Goal: Task Accomplishment & Management: Use online tool/utility

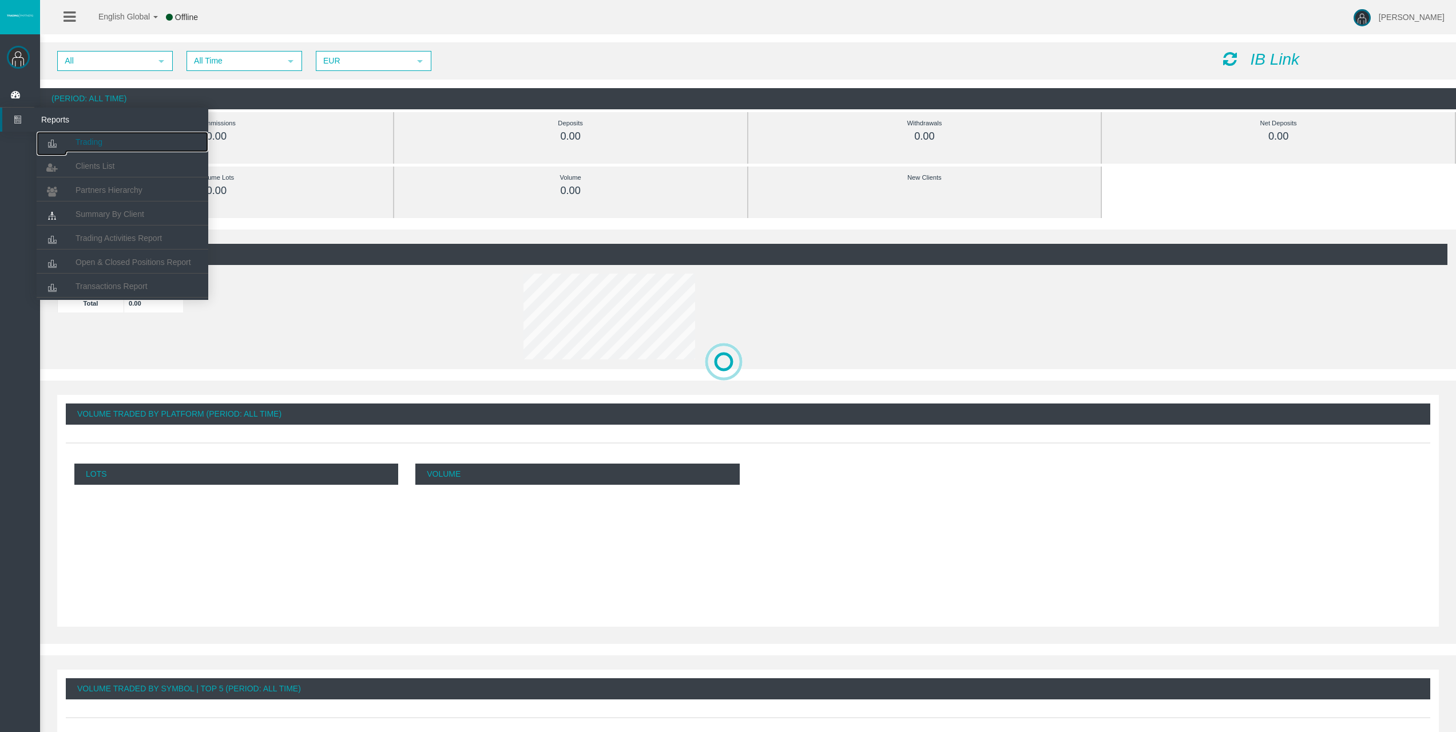
click at [101, 142] on span "Trading" at bounding box center [89, 141] width 27 height 9
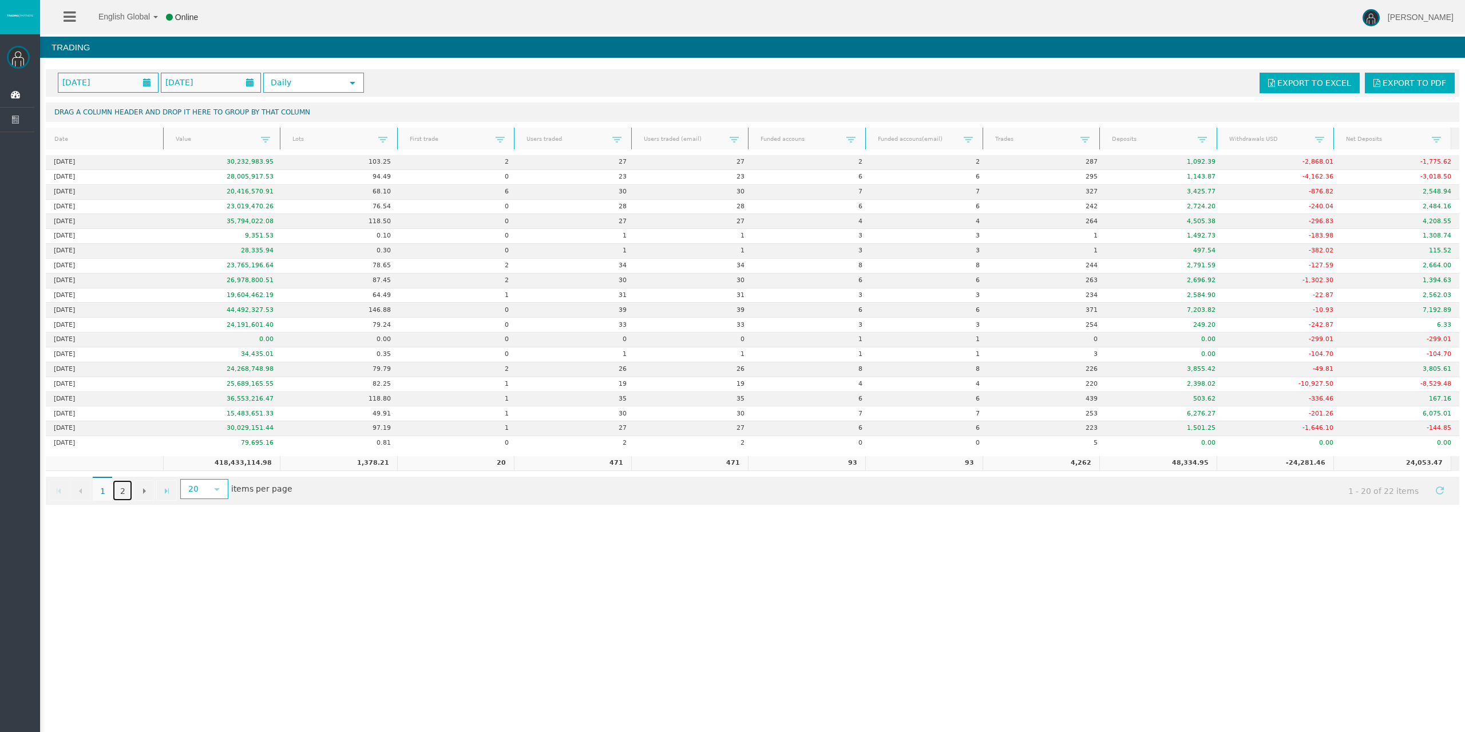
click at [119, 491] on link "2" at bounding box center [122, 490] width 19 height 21
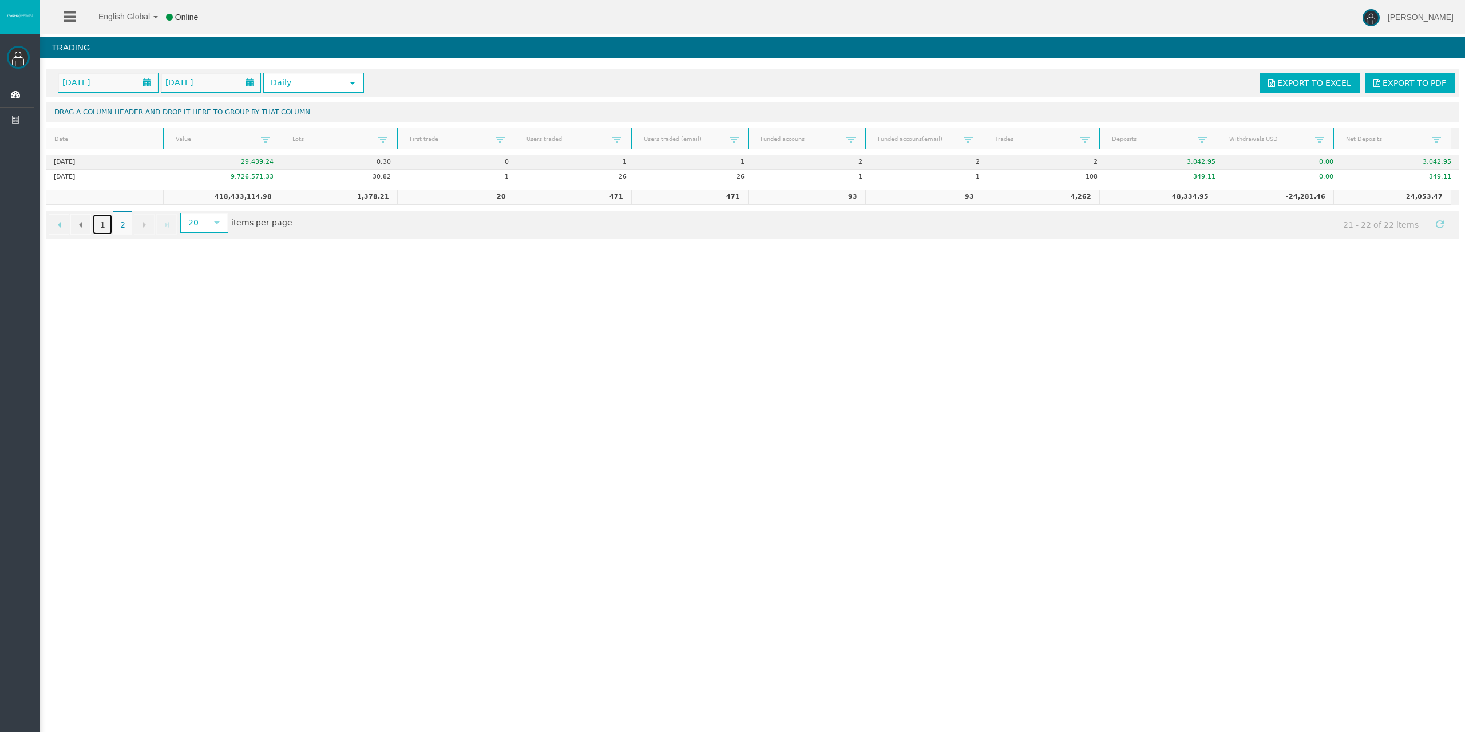
click at [102, 223] on link "1" at bounding box center [102, 224] width 19 height 21
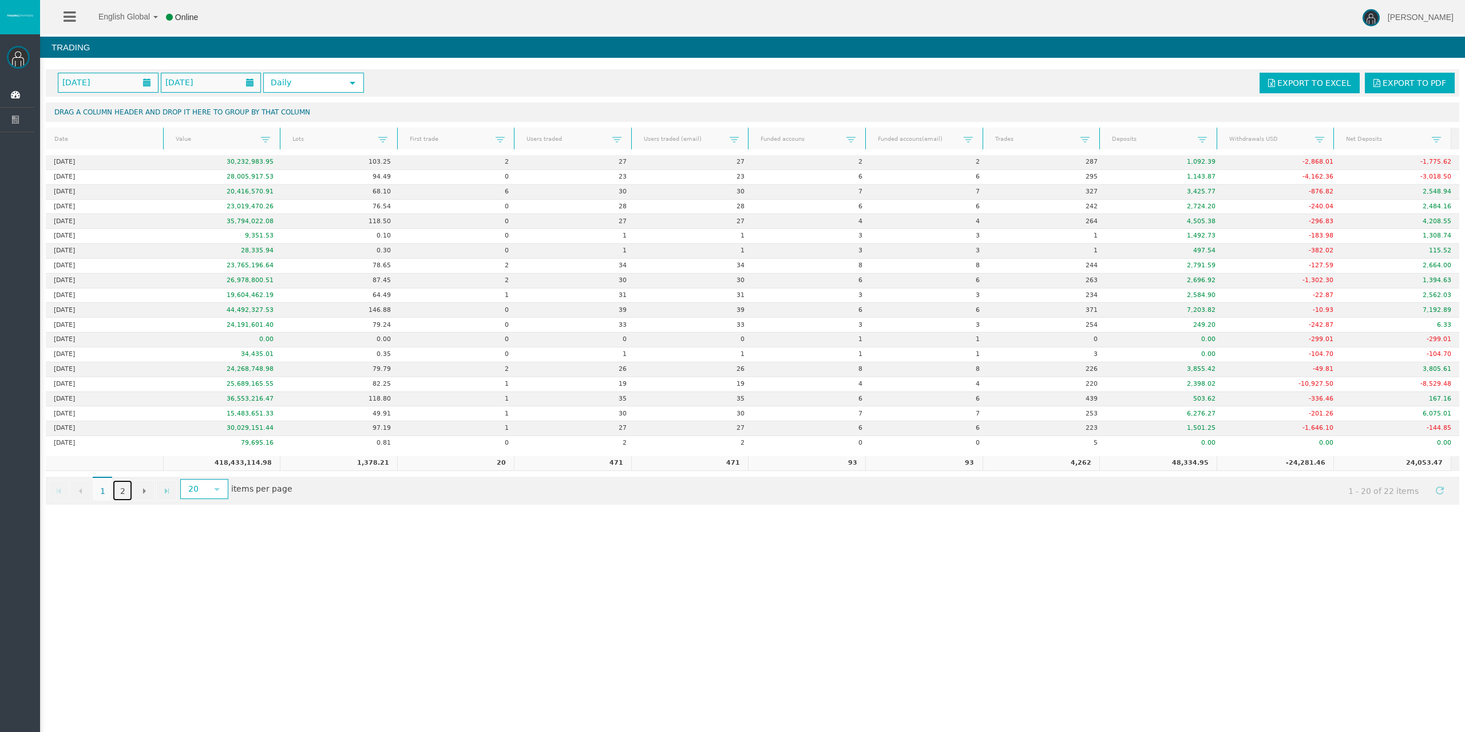
click at [125, 491] on link "2" at bounding box center [122, 490] width 19 height 21
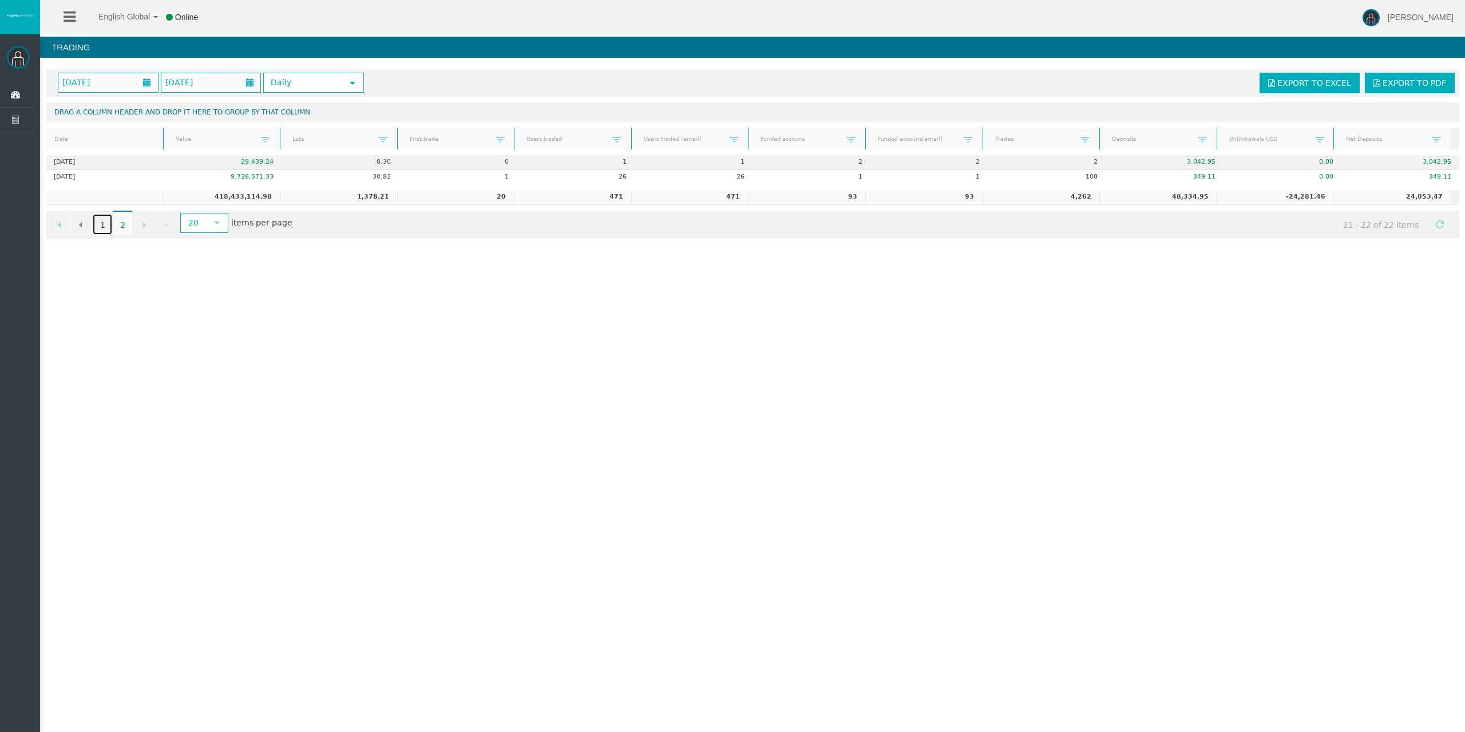
click at [101, 217] on link "1" at bounding box center [102, 224] width 19 height 21
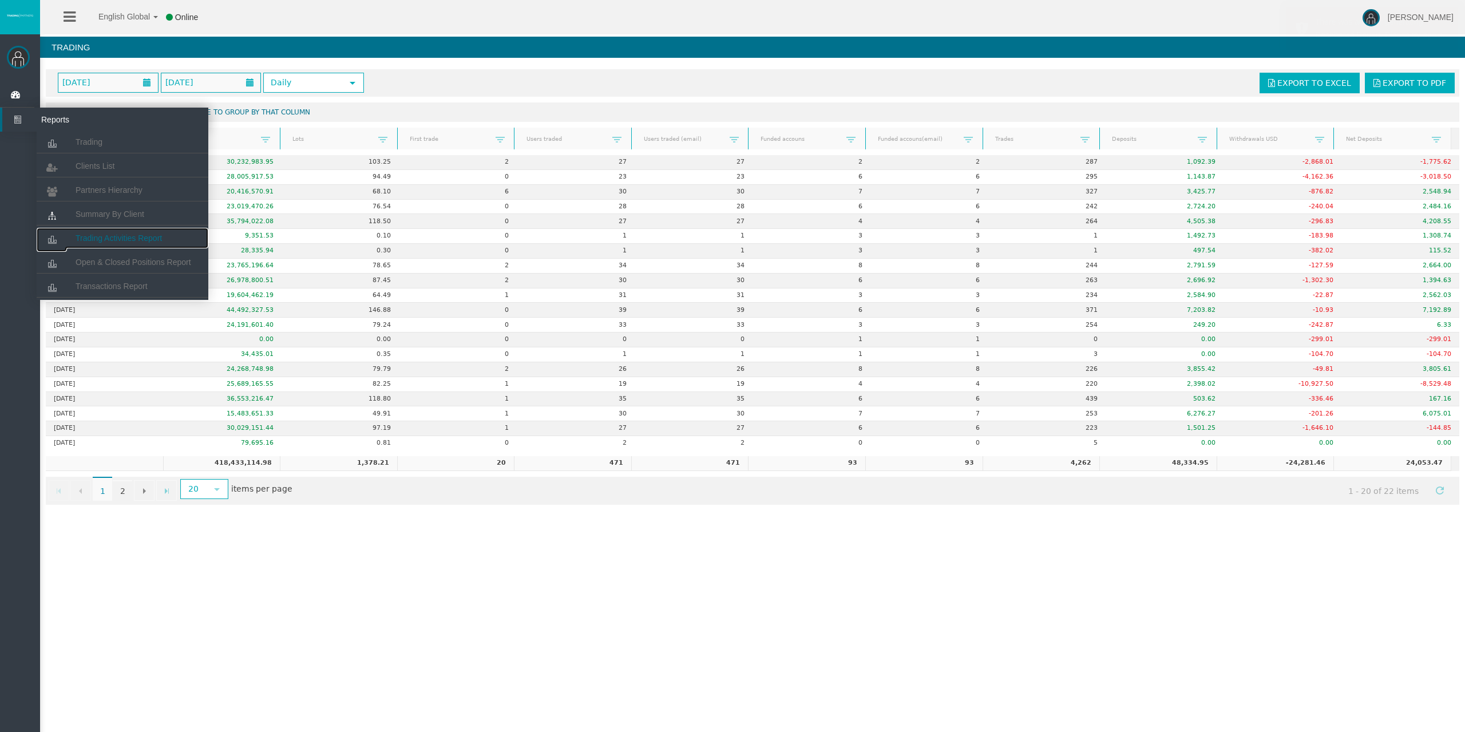
click at [120, 235] on span "Trading Activities Report" at bounding box center [119, 237] width 86 height 9
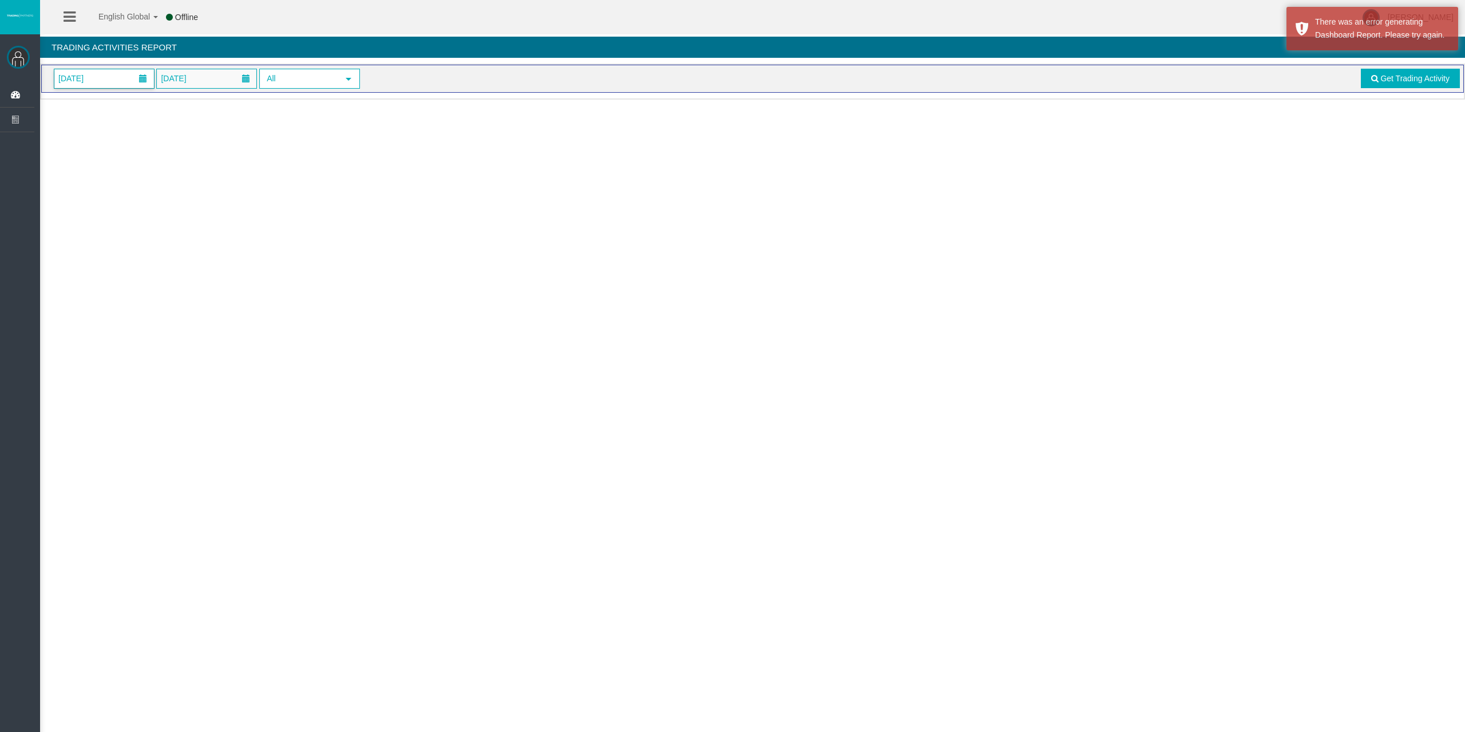
click at [114, 73] on span "01/09/2025" at bounding box center [104, 78] width 100 height 19
click at [94, 213] on link "22" at bounding box center [88, 212] width 21 height 21
click at [1396, 72] on link "Get Trading Activity" at bounding box center [1410, 78] width 100 height 19
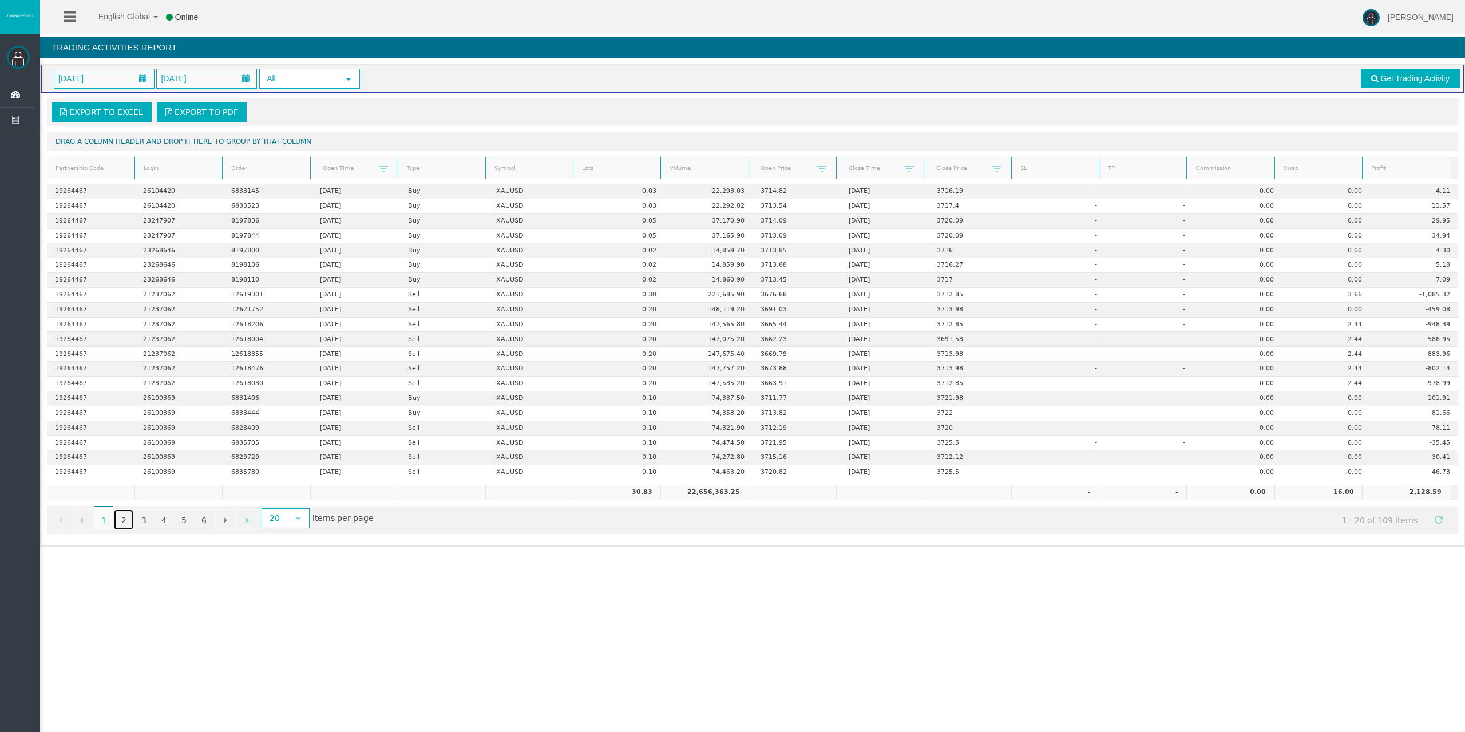
click at [129, 521] on link "2" at bounding box center [123, 519] width 19 height 21
click at [146, 519] on link "3" at bounding box center [143, 519] width 19 height 21
click at [165, 520] on link "4" at bounding box center [163, 519] width 19 height 21
click at [182, 521] on link "5" at bounding box center [183, 519] width 19 height 21
click at [201, 520] on link "6" at bounding box center [203, 519] width 19 height 21
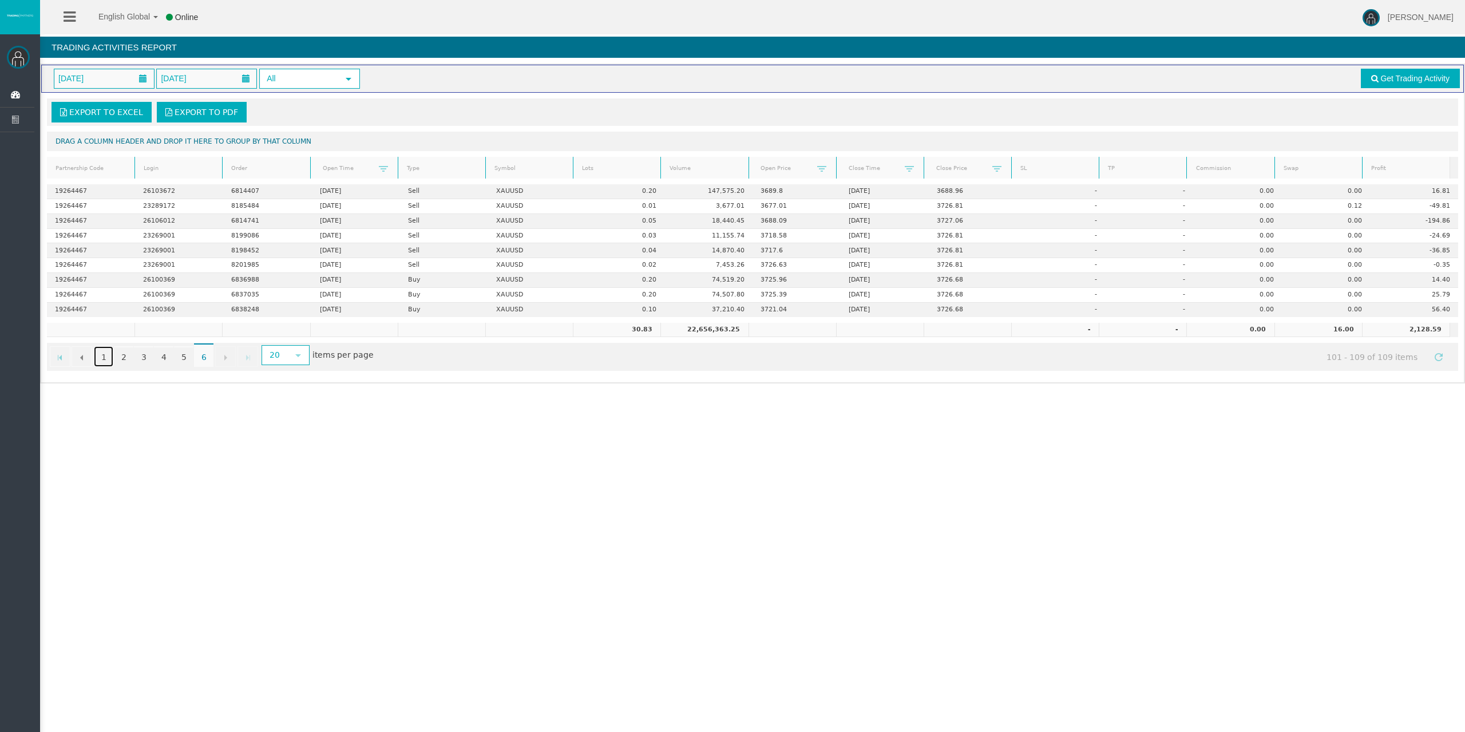
click at [109, 360] on link "1" at bounding box center [103, 356] width 19 height 21
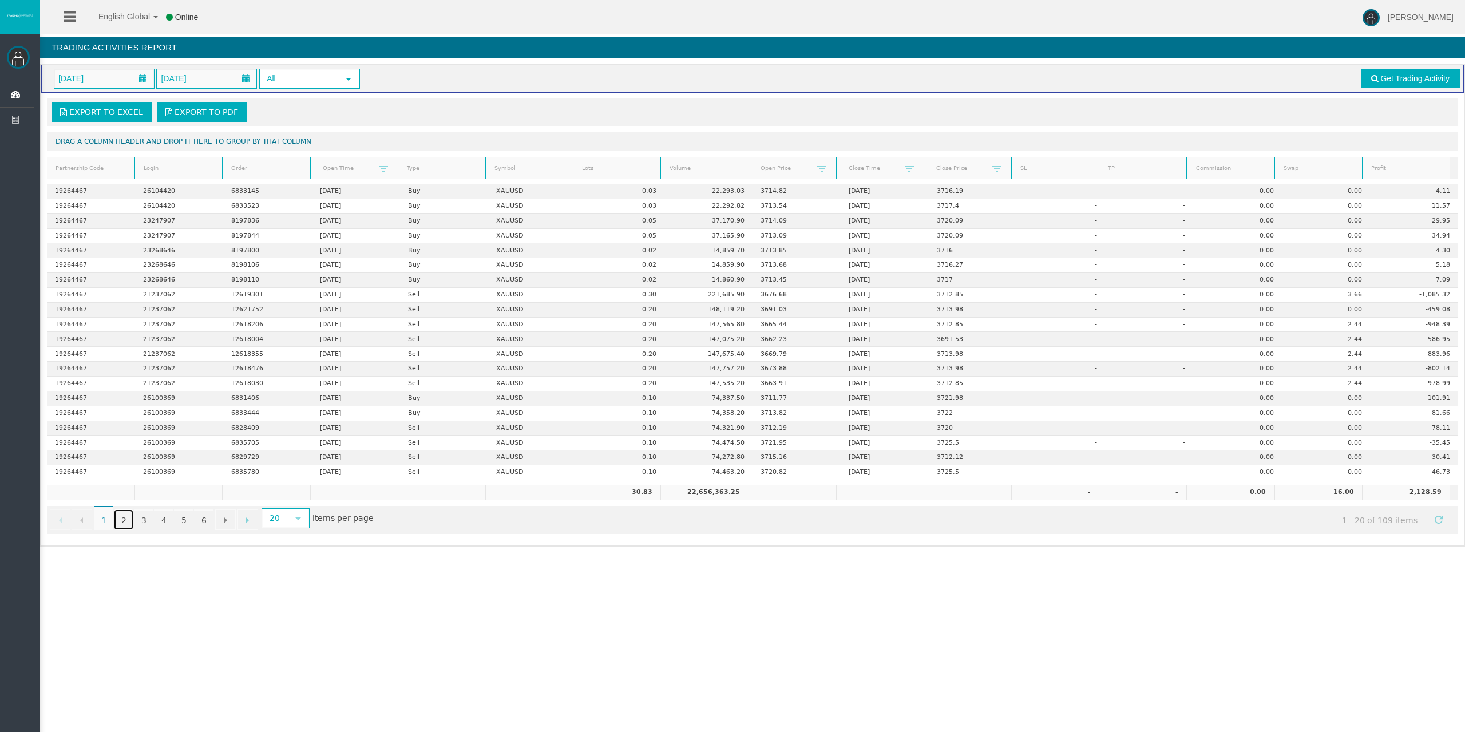
click at [125, 518] on link "2" at bounding box center [123, 519] width 19 height 21
click at [142, 521] on link "3" at bounding box center [143, 519] width 19 height 21
click at [166, 522] on link "4" at bounding box center [163, 519] width 19 height 21
click at [185, 523] on link "5" at bounding box center [183, 519] width 19 height 21
click at [201, 521] on link "6" at bounding box center [203, 519] width 19 height 21
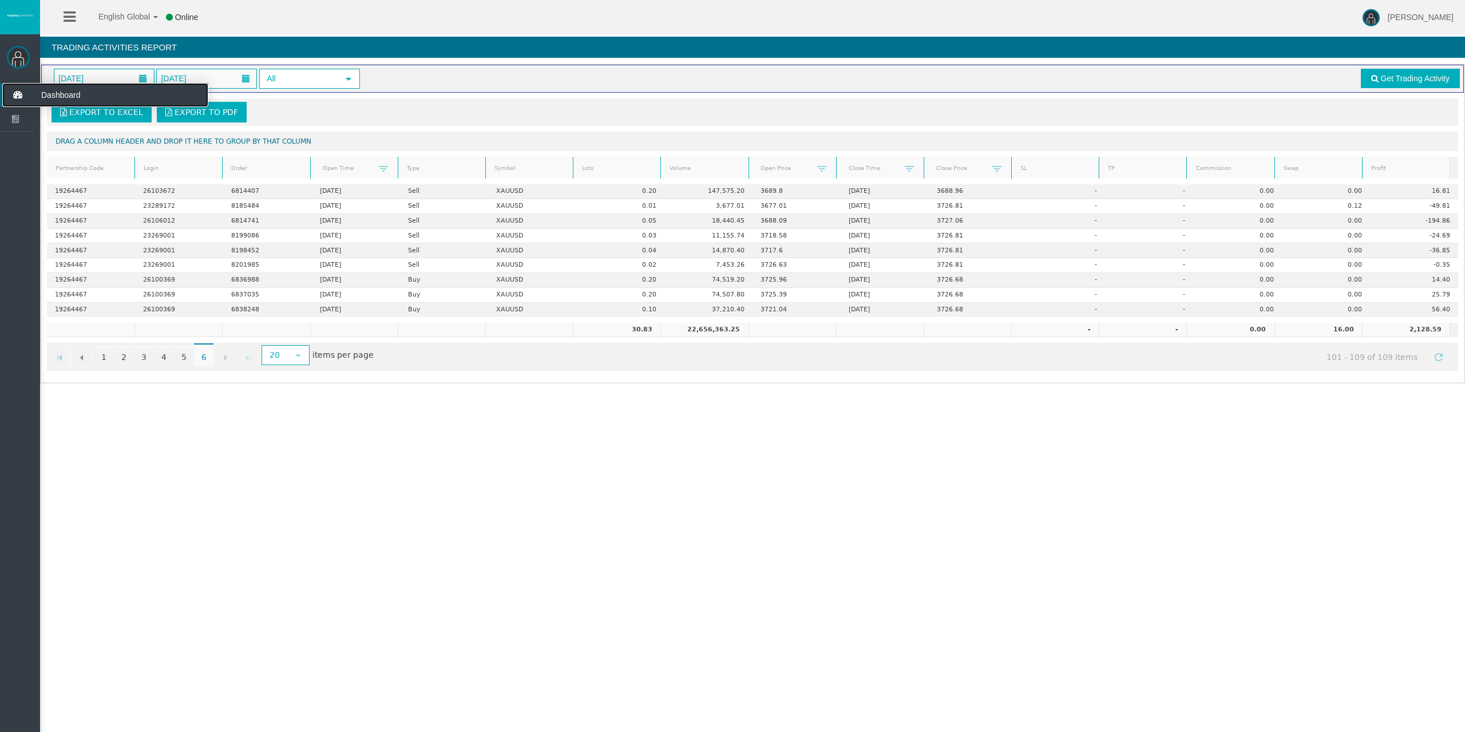
click at [27, 96] on icon at bounding box center [17, 95] width 30 height 24
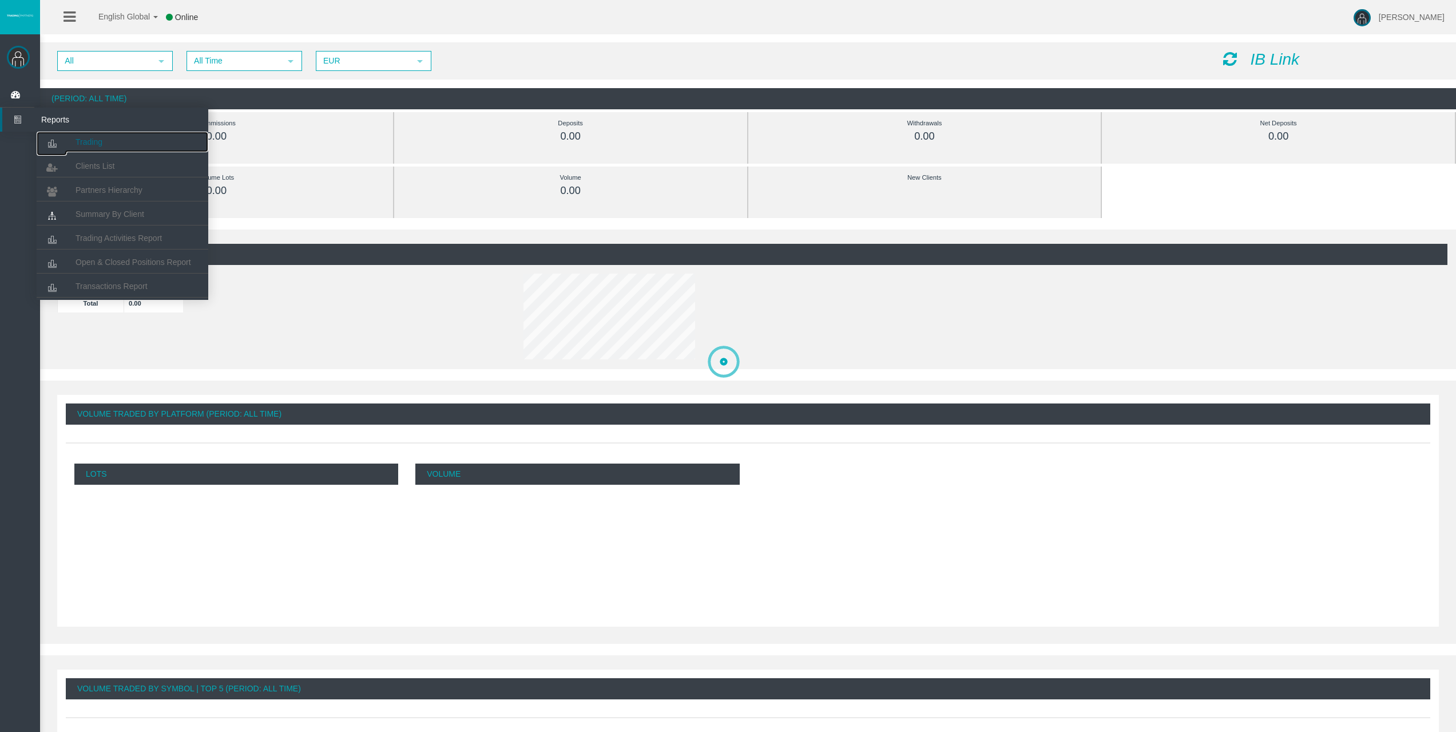
click at [106, 141] on link "Trading" at bounding box center [123, 142] width 172 height 21
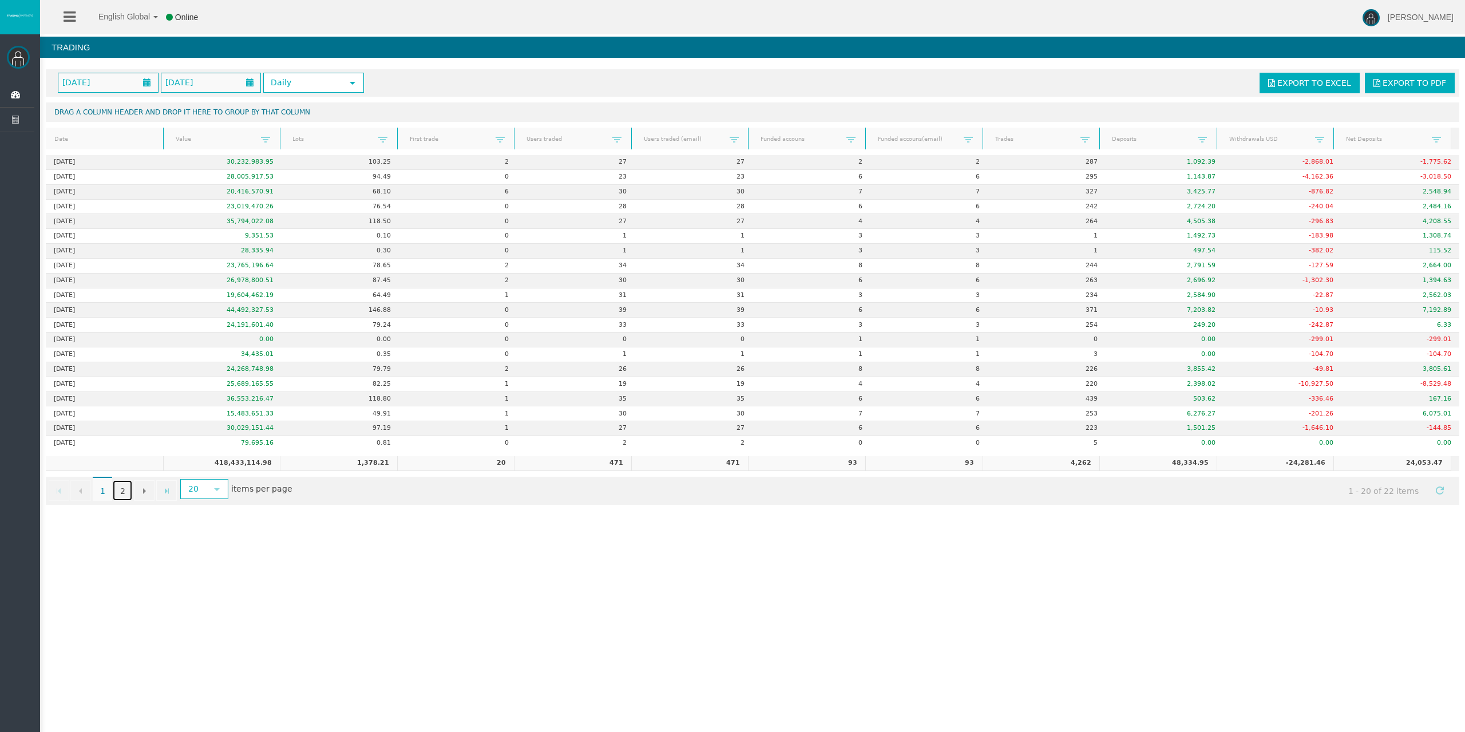
click at [127, 492] on link "2" at bounding box center [122, 490] width 19 height 21
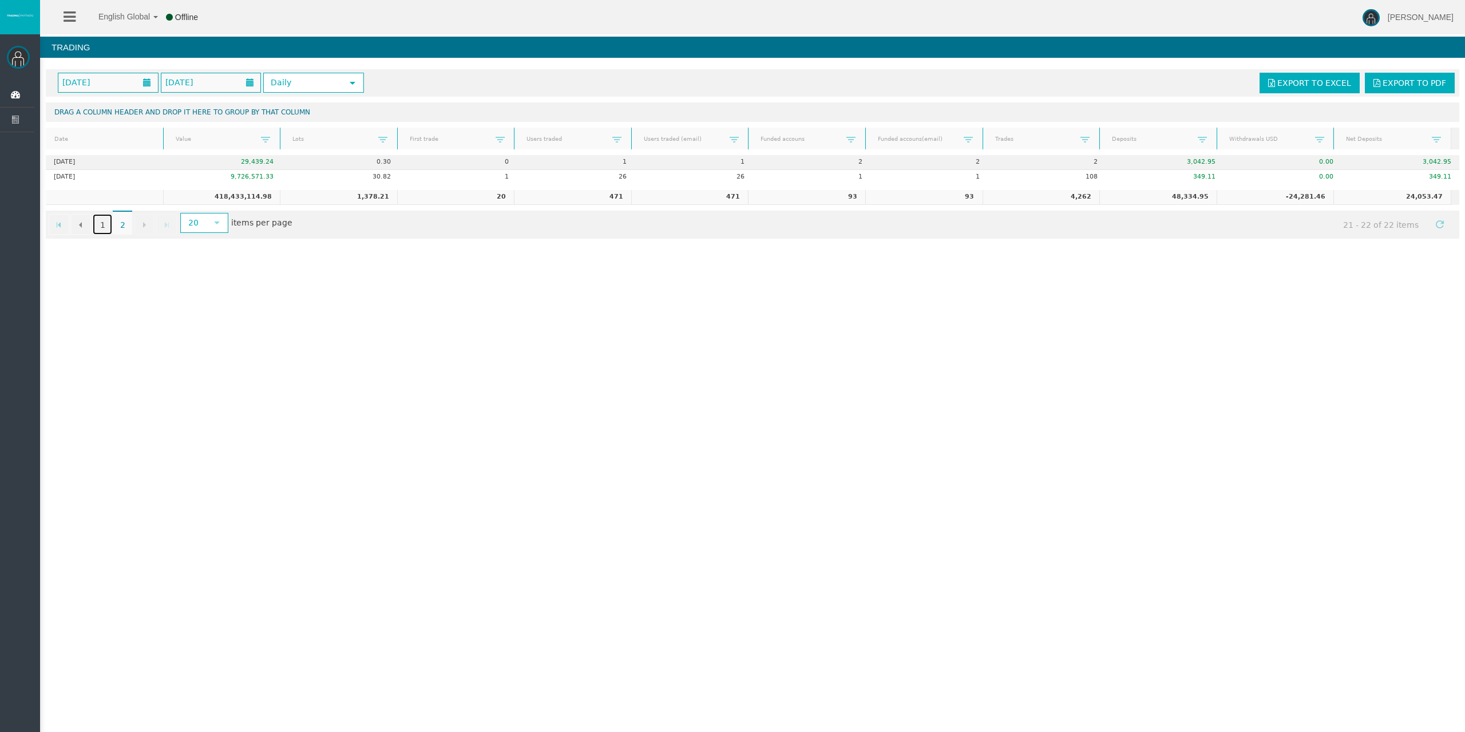
click at [97, 229] on link "1" at bounding box center [102, 224] width 19 height 21
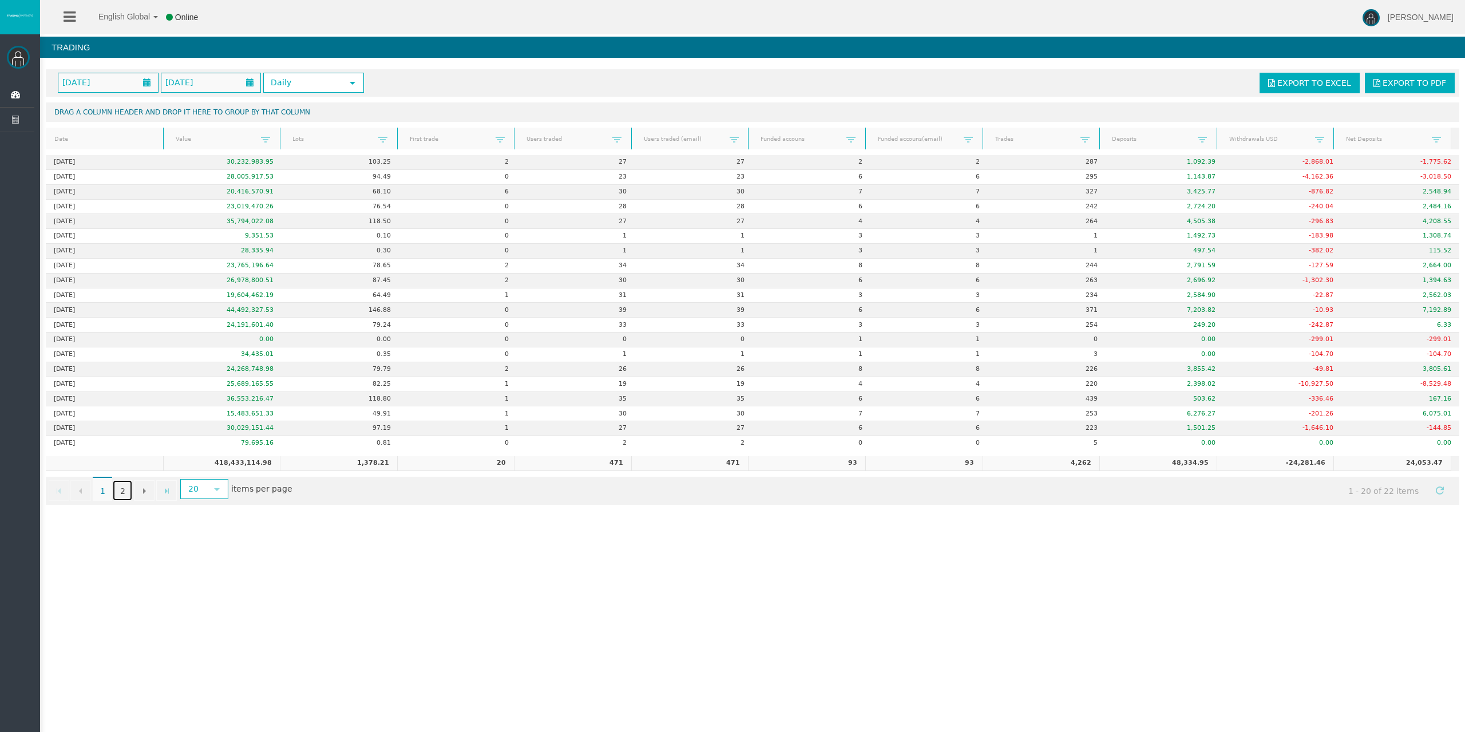
click at [122, 493] on link "2" at bounding box center [122, 490] width 19 height 21
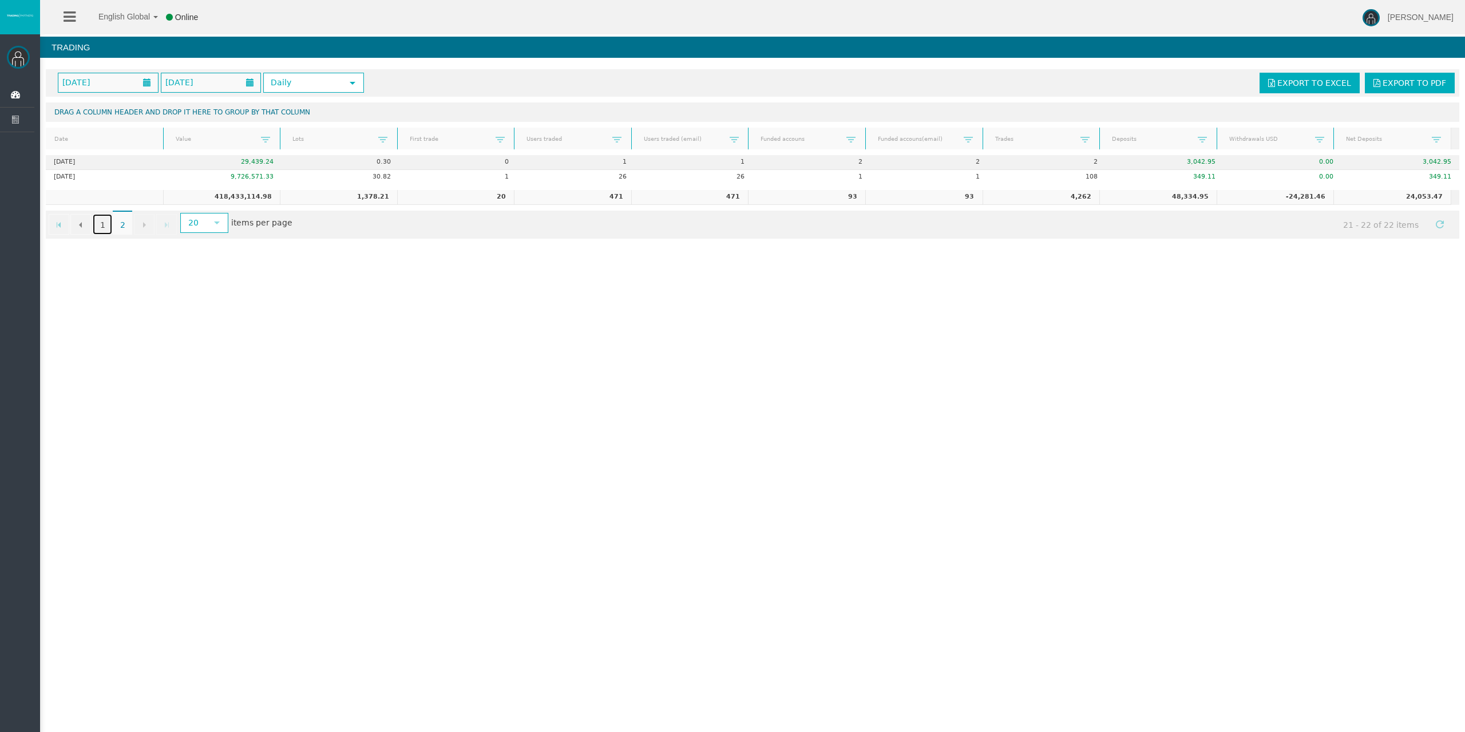
click at [100, 225] on link "1" at bounding box center [102, 224] width 19 height 21
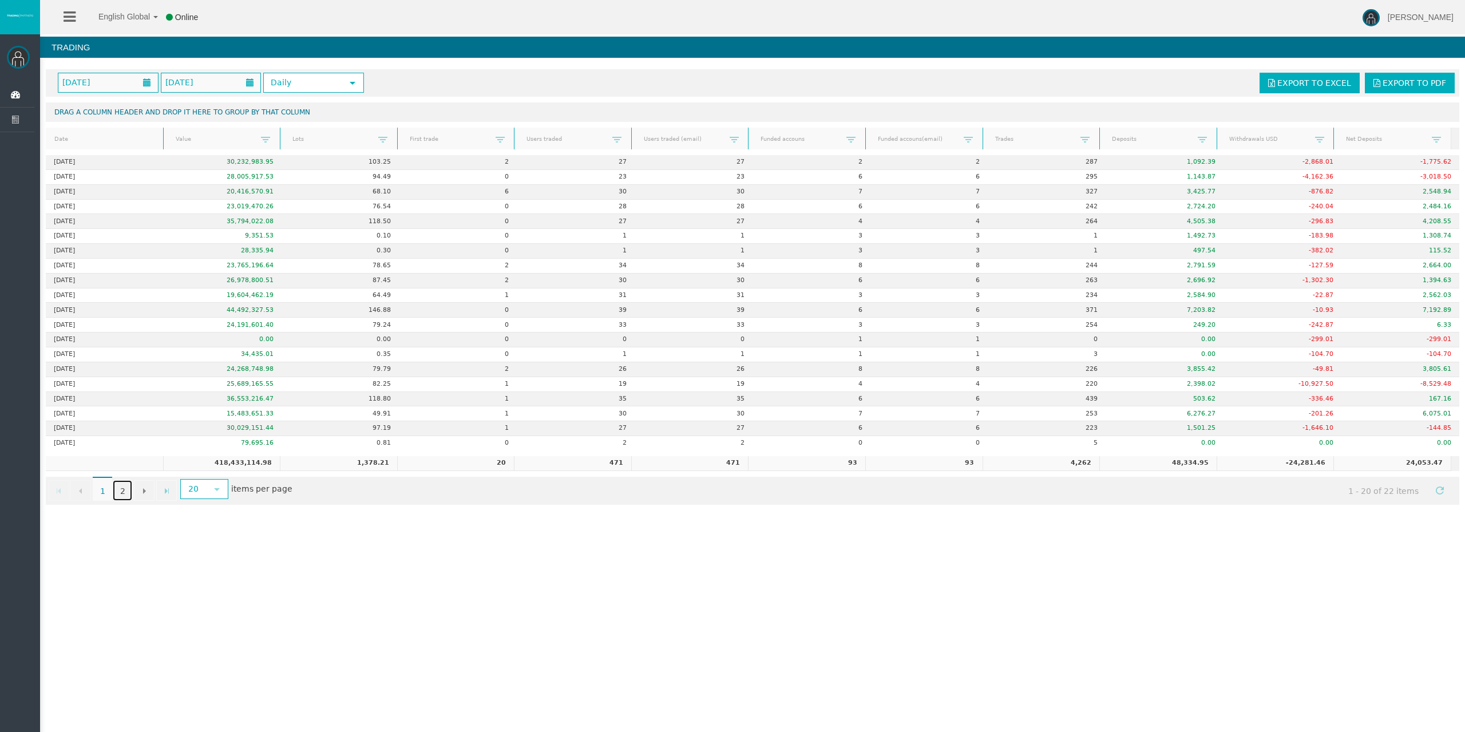
click at [128, 490] on link "2" at bounding box center [122, 490] width 19 height 21
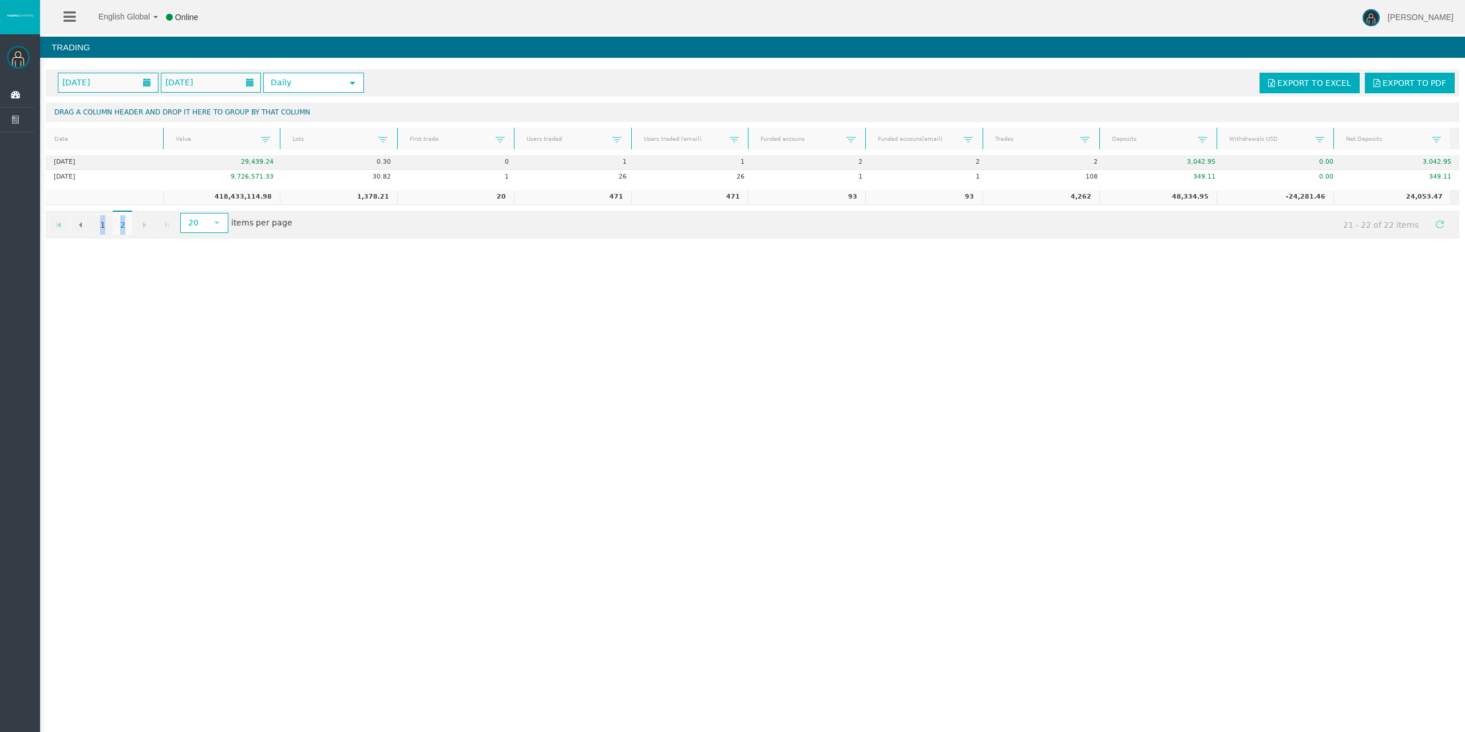
click at [90, 224] on div "Go to the first page Go to the previous page 2 1 2 Go to the next page Go to th…" at bounding box center [752, 225] width 1413 height 28
click at [101, 226] on link "1" at bounding box center [102, 224] width 19 height 21
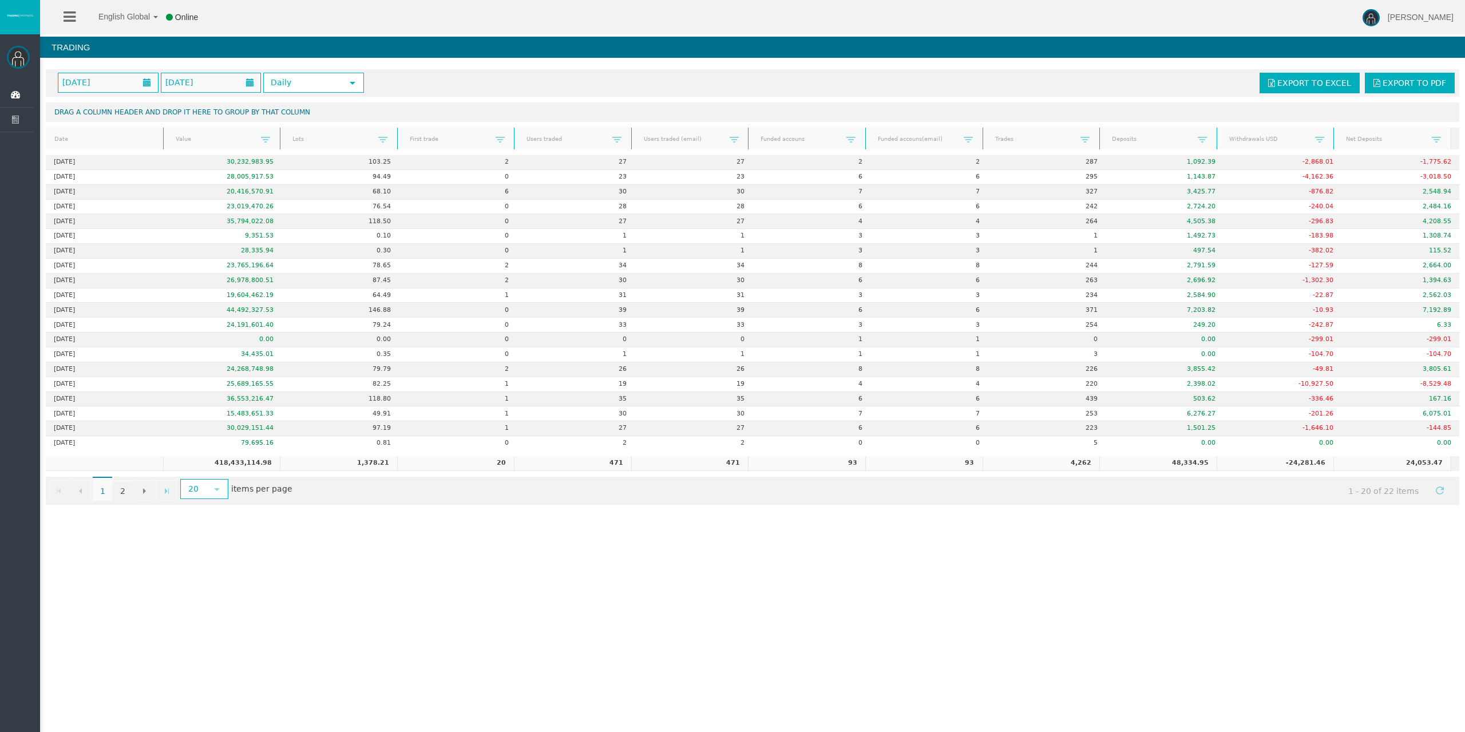
click at [386, 498] on div "Go to the first page Go to the previous page 1 1 2 Go to the next page Go to th…" at bounding box center [752, 491] width 1413 height 28
drag, startPoint x: 574, startPoint y: 545, endPoint x: 585, endPoint y: 521, distance: 25.6
click at [577, 546] on div "English Global 简体中文 English Global 日本語 한국어 Online Rafael Pacheco Montes Help Lo…" at bounding box center [732, 366] width 1465 height 732
click at [119, 490] on link "2" at bounding box center [122, 490] width 19 height 21
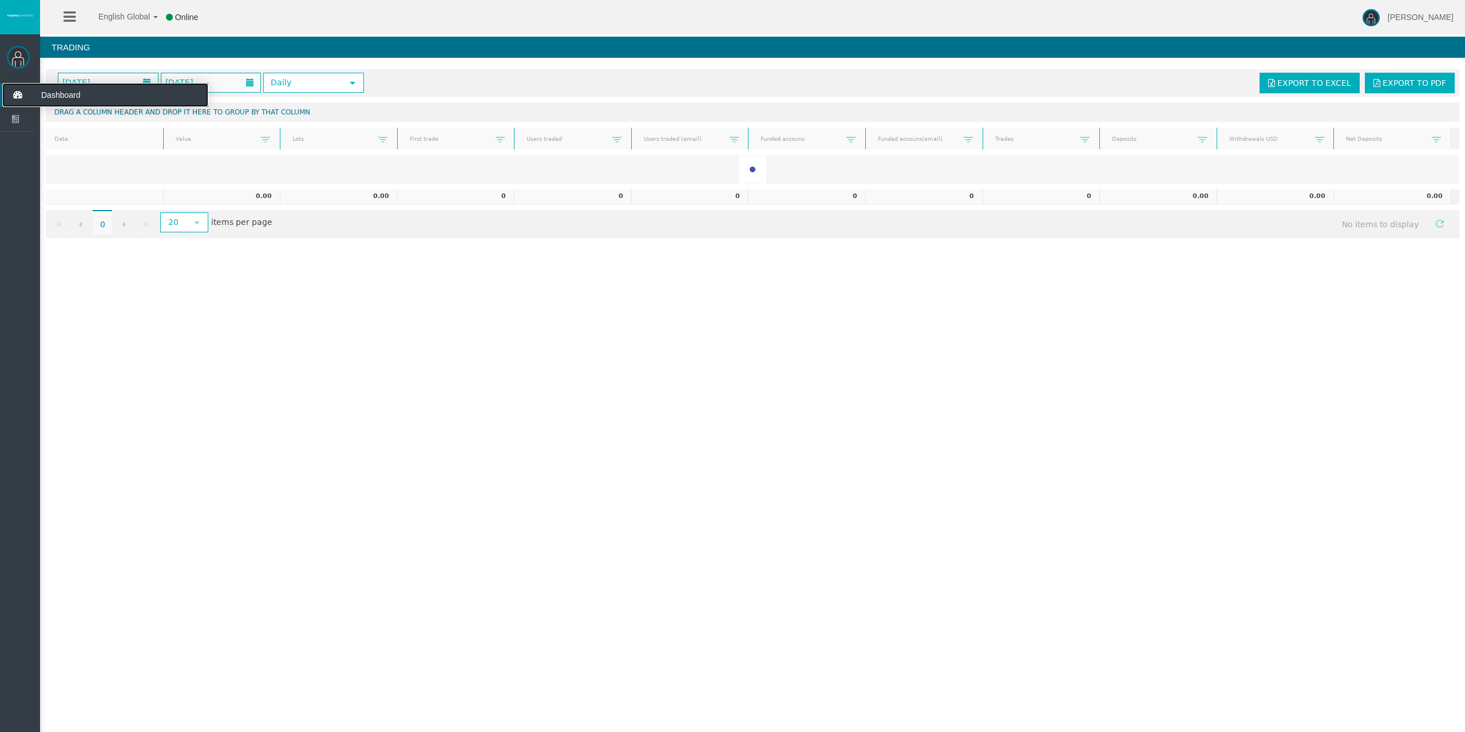
click at [20, 88] on icon at bounding box center [17, 95] width 30 height 24
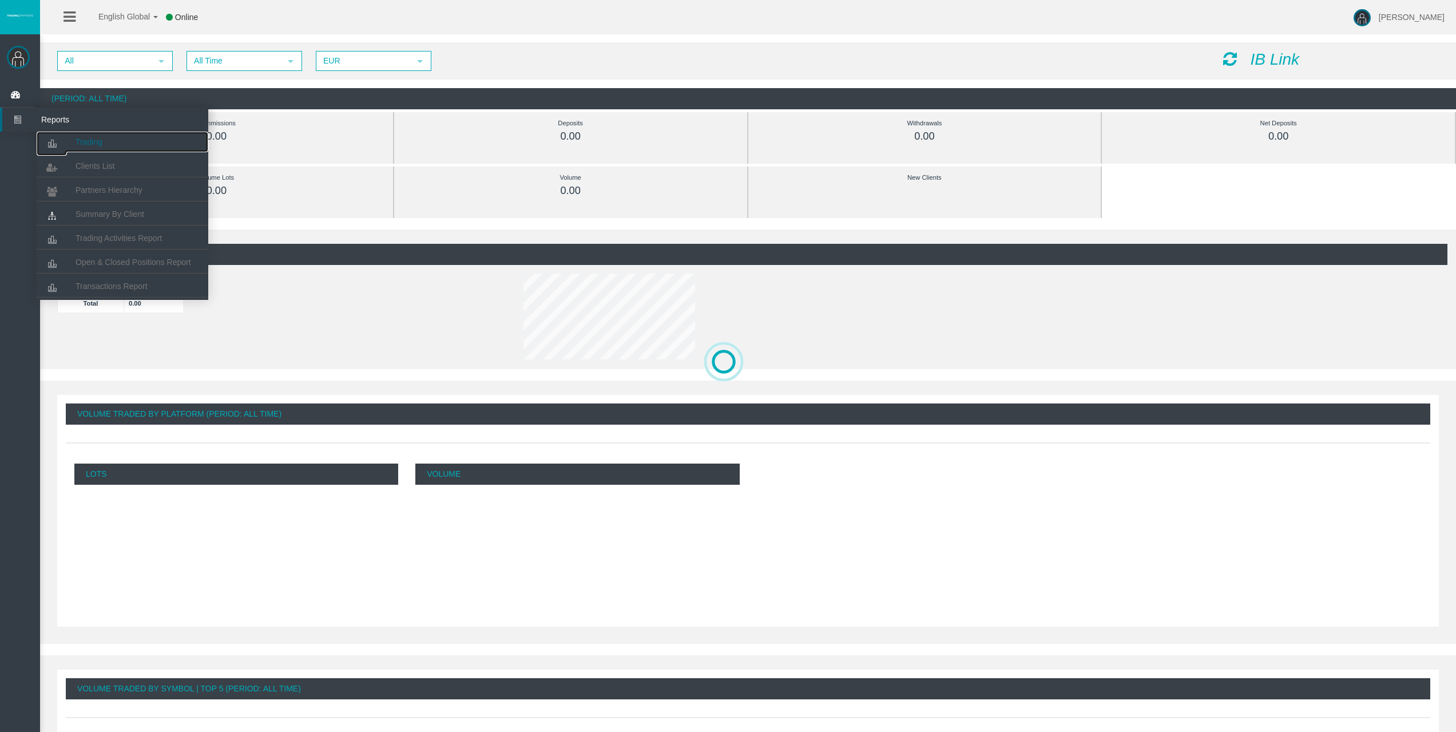
click at [90, 141] on span "Trading" at bounding box center [89, 141] width 27 height 9
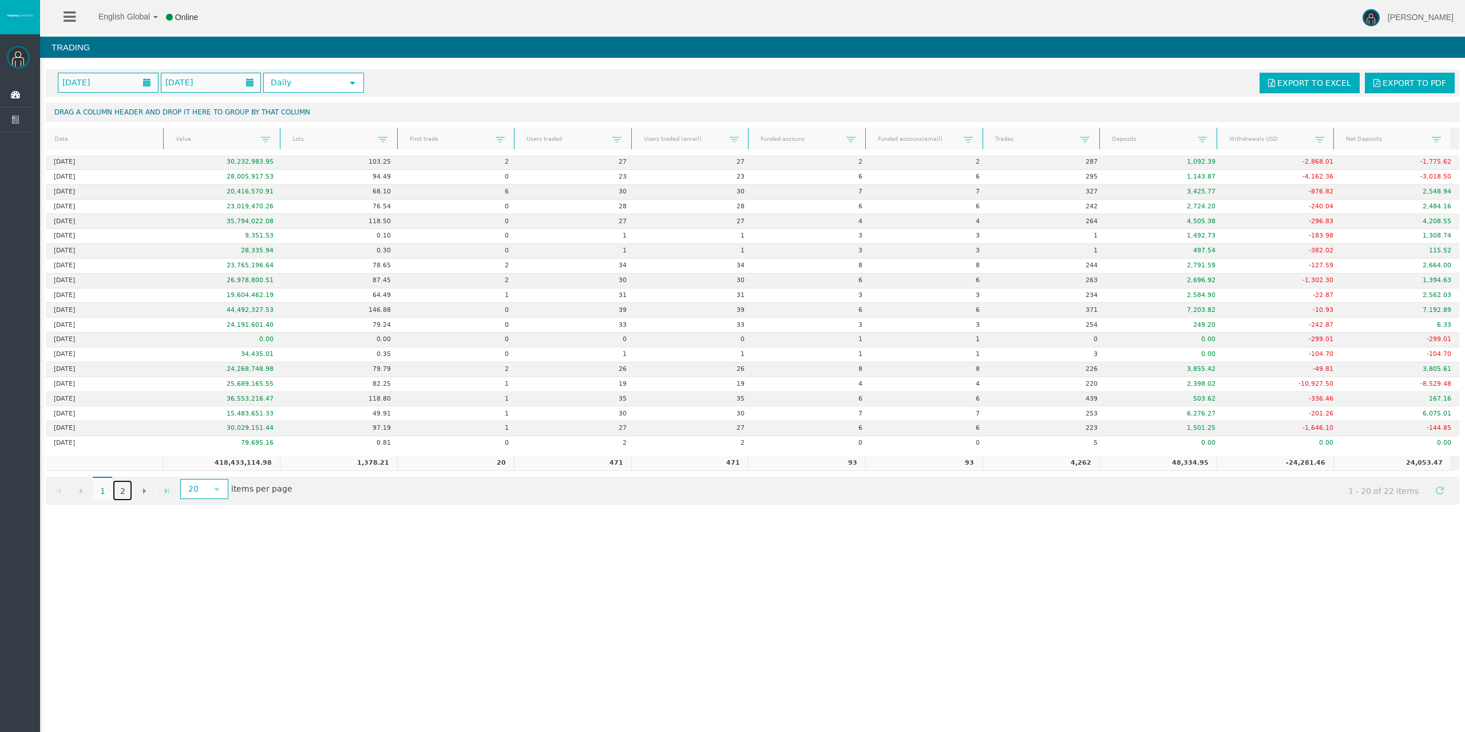
click at [124, 493] on link "2" at bounding box center [122, 490] width 19 height 21
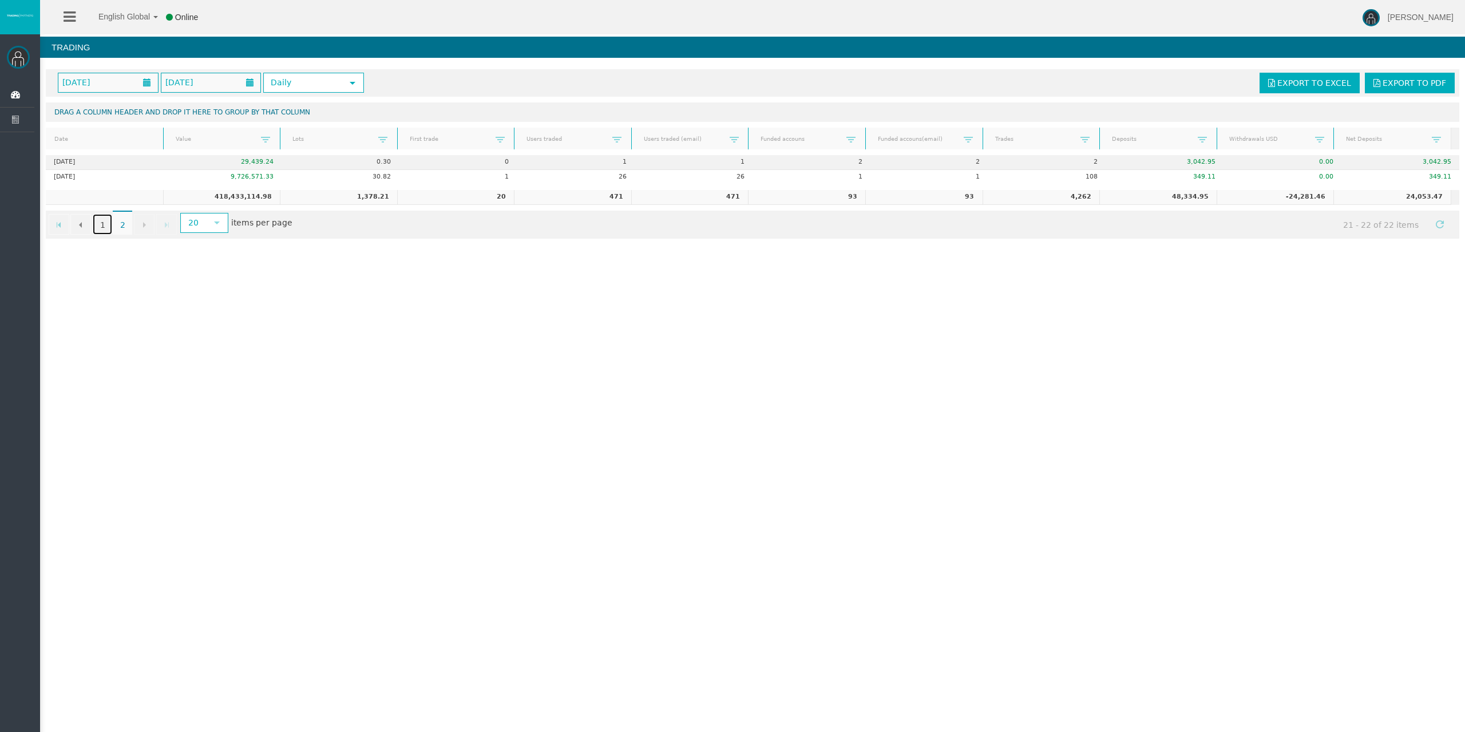
click at [104, 227] on link "1" at bounding box center [102, 224] width 19 height 21
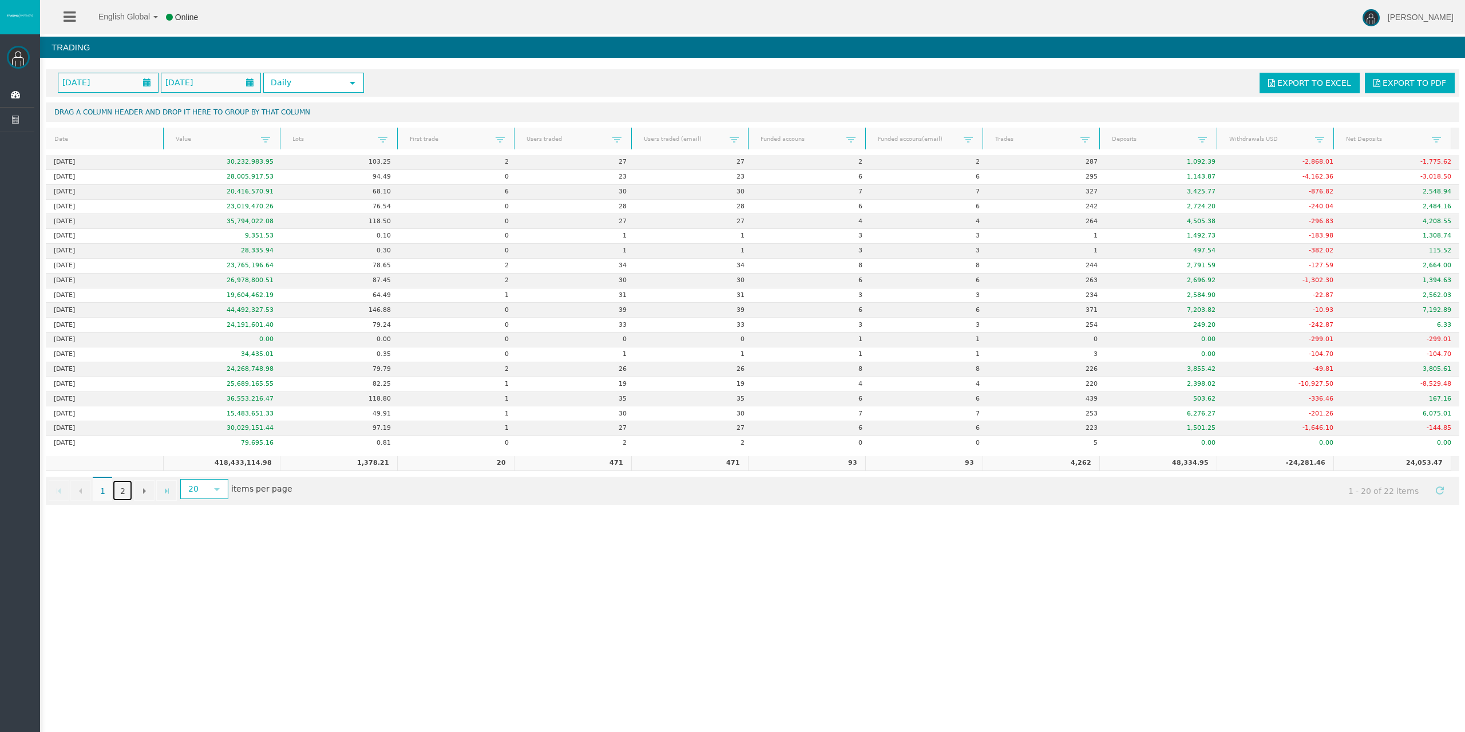
click at [126, 487] on link "2" at bounding box center [122, 490] width 19 height 21
